Goal: Communication & Community: Answer question/provide support

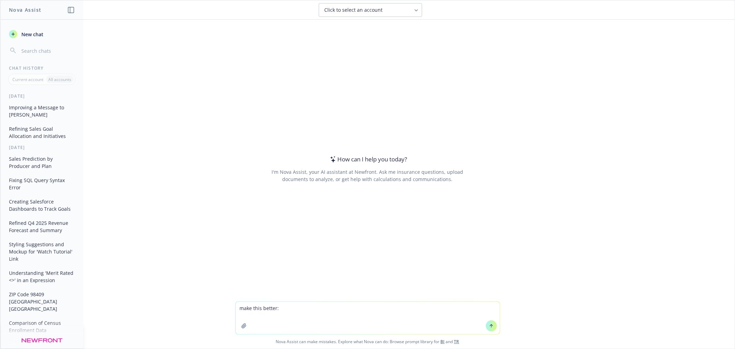
type textarea "make this better: See below on the high end. Not much changed for [DATE] since …"
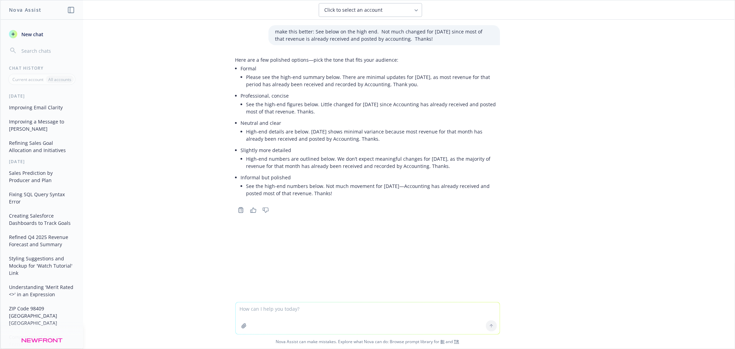
drag, startPoint x: 415, startPoint y: 85, endPoint x: 244, endPoint y: 77, distance: 171.5
click at [246, 77] on li "Please see the high-end summary below. There are minimal updates for [DATE], as…" at bounding box center [373, 80] width 254 height 17
click at [335, 111] on li "See the high-end figures below. Little changed for [DATE] since Accounting has …" at bounding box center [373, 107] width 254 height 17
drag, startPoint x: 292, startPoint y: 106, endPoint x: 245, endPoint y: 104, distance: 46.9
click at [246, 104] on li "See the high-end figures below. Little changed for [DATE] since Accounting has …" at bounding box center [373, 107] width 254 height 17
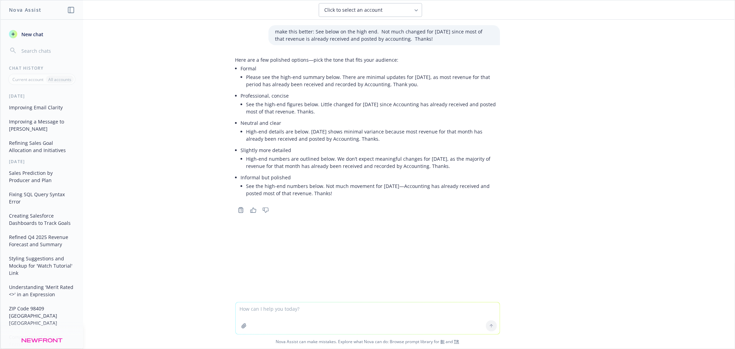
click at [326, 110] on li "See the high-end figures below. Little changed for [DATE] since Accounting has …" at bounding box center [373, 107] width 254 height 17
drag, startPoint x: 329, startPoint y: 111, endPoint x: 247, endPoint y: 105, distance: 82.2
click at [242, 101] on li "Professional, concise See the high-end figures below. Little changed for [DATE]…" at bounding box center [370, 104] width 259 height 27
copy li "See the high-end figures below. Little changed for [DATE] since Accounting has …"
